Goal: Check status: Check status

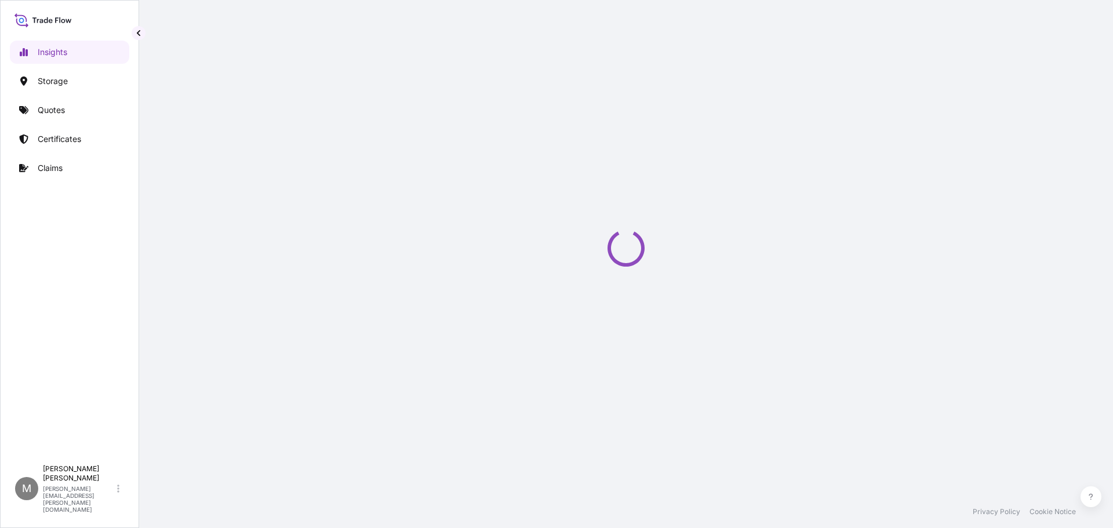
select select "2025"
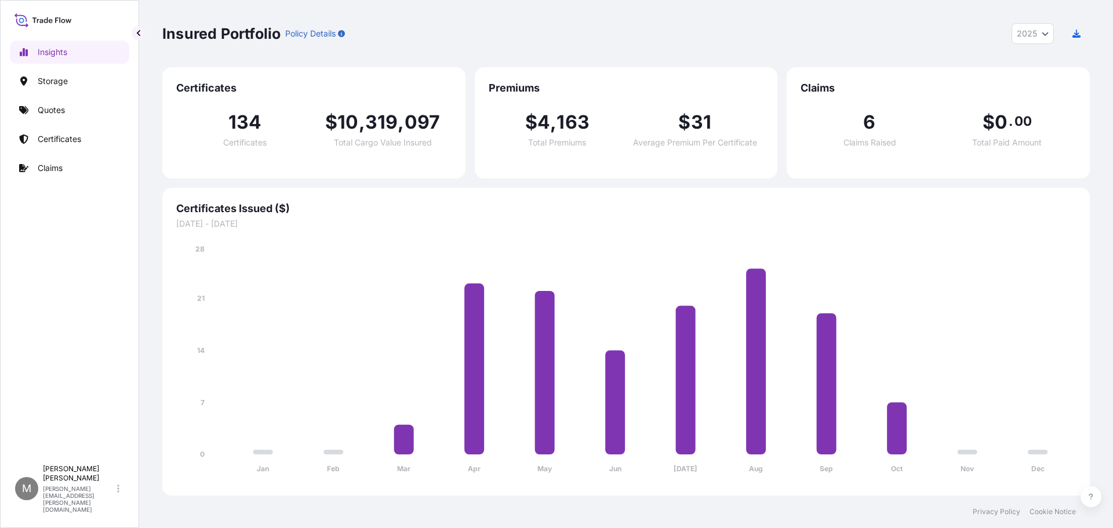
click at [943, 45] on div "Insured Portfolio Policy Details 2025 2025 2024 2023 2022" at bounding box center [625, 33] width 927 height 67
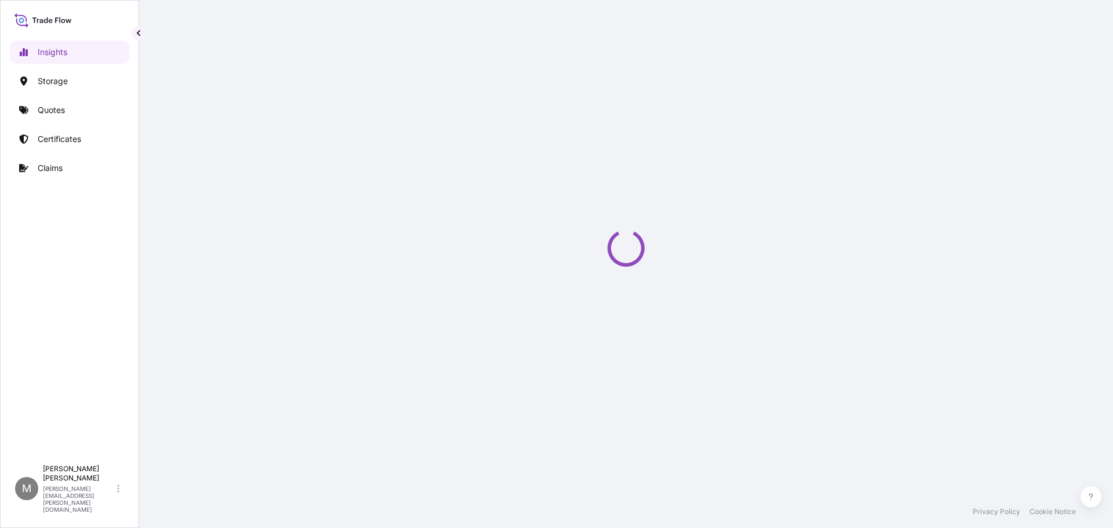
select select "2025"
click at [121, 501] on div "[PERSON_NAME] [PERSON_NAME][EMAIL_ADDRESS][PERSON_NAME][DOMAIN_NAME]" at bounding box center [83, 488] width 81 height 49
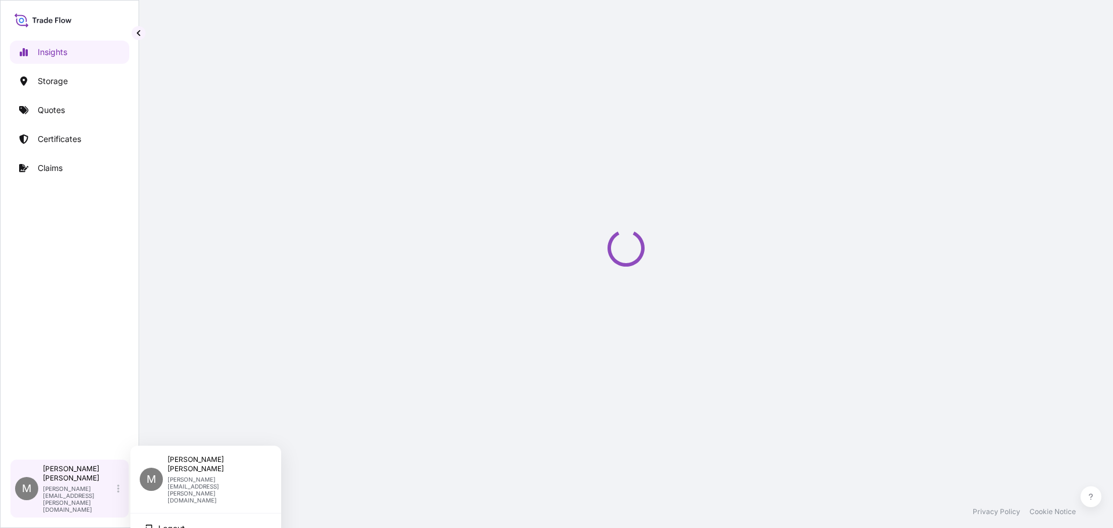
select select "2025"
